Goal: Find specific page/section: Find specific page/section

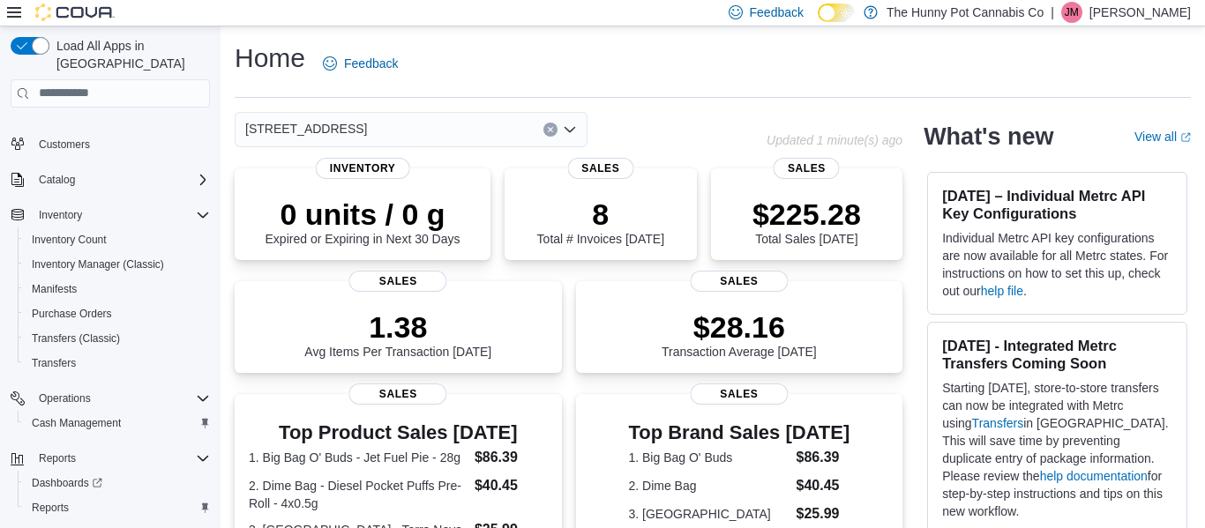
scroll to position [131, 0]
click at [78, 451] on button "Reports" at bounding box center [57, 461] width 51 height 21
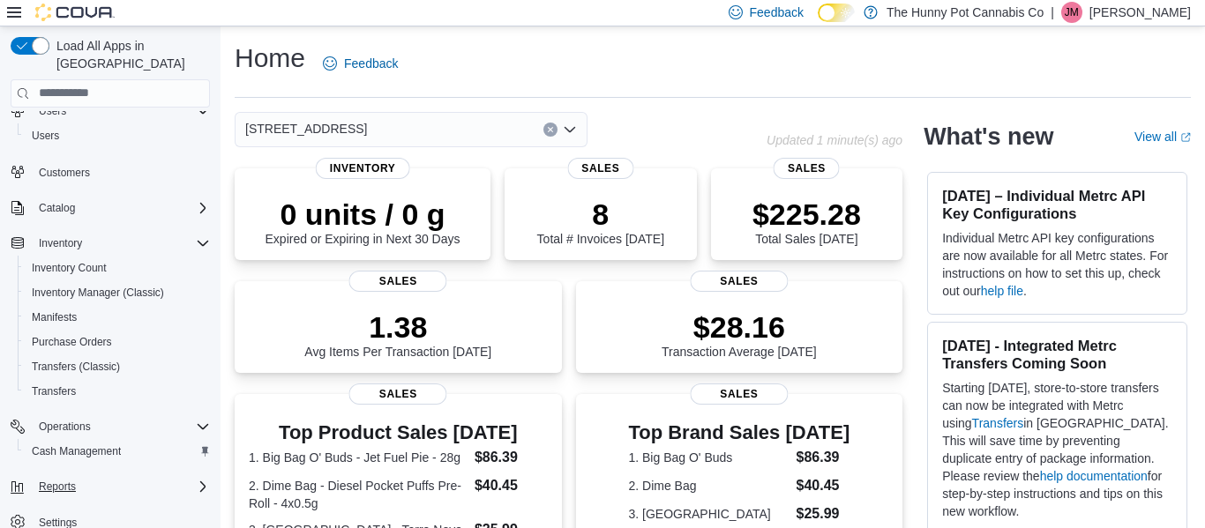
scroll to position [105, 0]
